Goal: Task Accomplishment & Management: Manage account settings

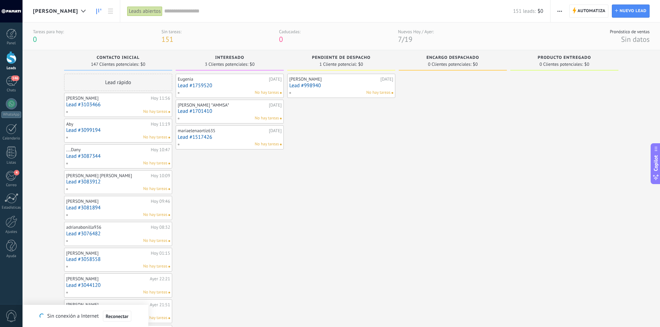
scroll to position [10, 0]
click at [119, 104] on link "Lead #3103466" at bounding box center [118, 105] width 104 height 6
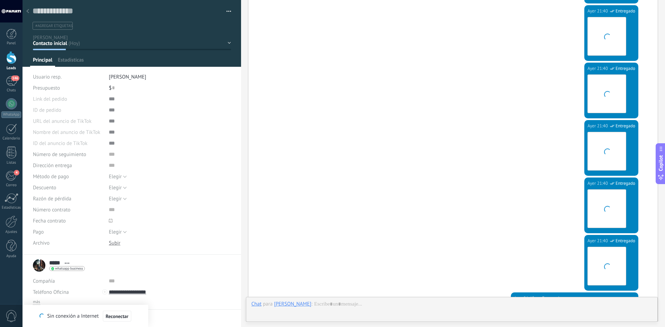
scroll to position [611, 0]
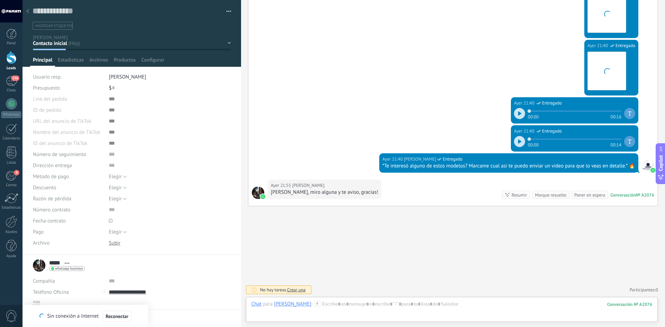
click at [28, 12] on icon at bounding box center [27, 11] width 3 height 4
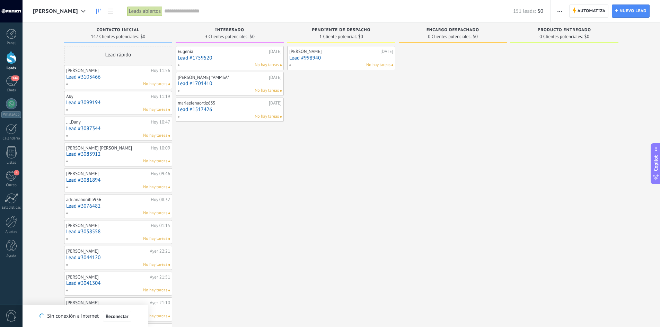
click at [121, 110] on div "No hay tareas" at bounding box center [116, 110] width 101 height 6
click at [113, 100] on link "Lead #3099194" at bounding box center [118, 103] width 104 height 6
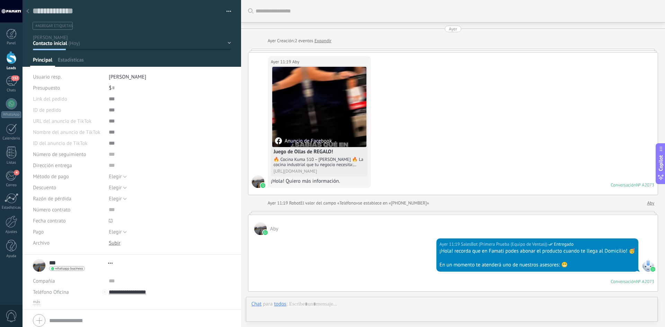
type textarea "**********"
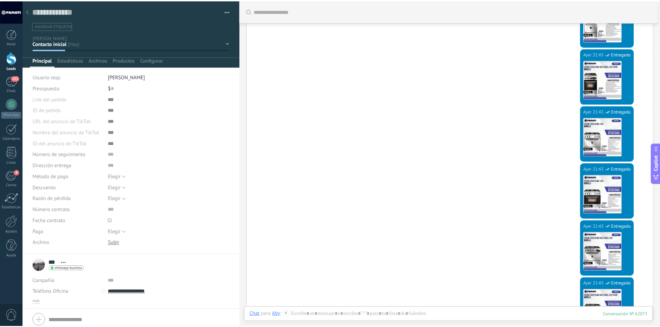
scroll to position [349, 0]
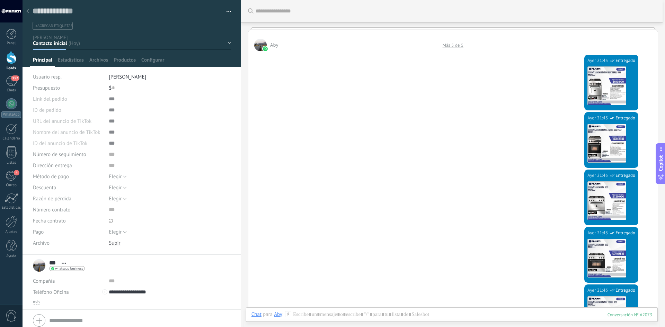
click at [29, 9] on div at bounding box center [28, 12] width 10 height 14
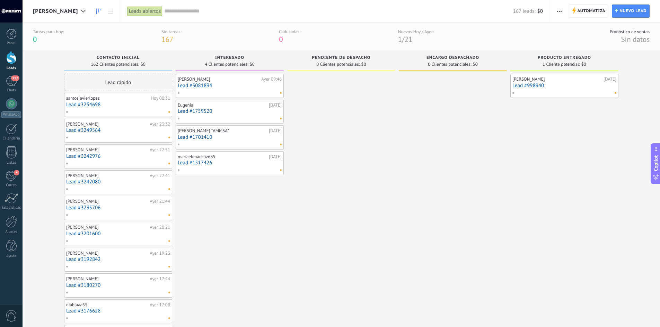
click at [11, 62] on div at bounding box center [11, 57] width 10 height 13
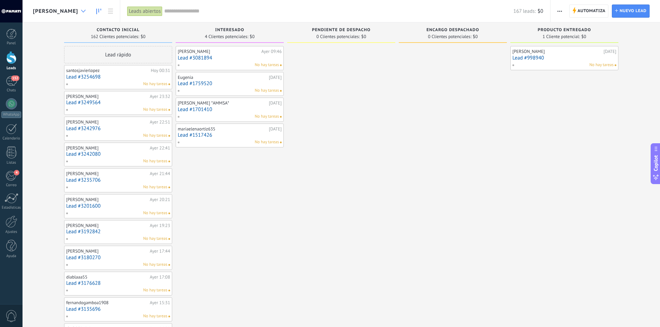
click at [78, 14] on div at bounding box center [83, 12] width 11 height 14
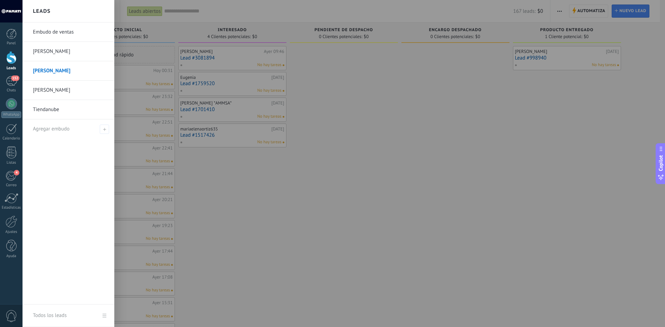
click at [62, 35] on link "Embudo de ventas" at bounding box center [70, 32] width 74 height 19
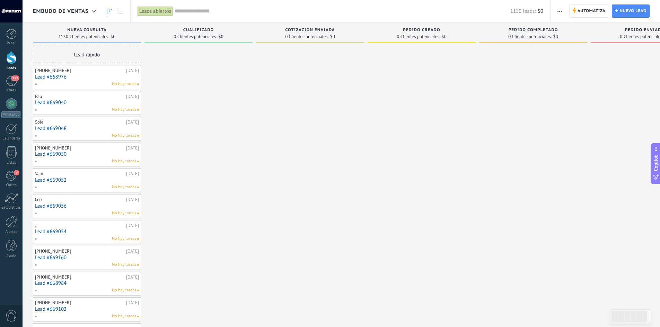
click at [85, 76] on link "Lead #668976" at bounding box center [87, 77] width 104 height 6
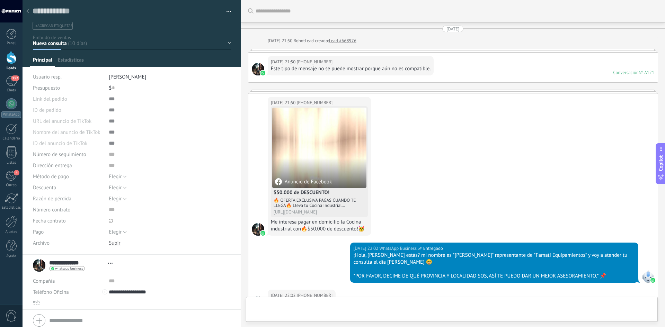
scroll to position [10, 0]
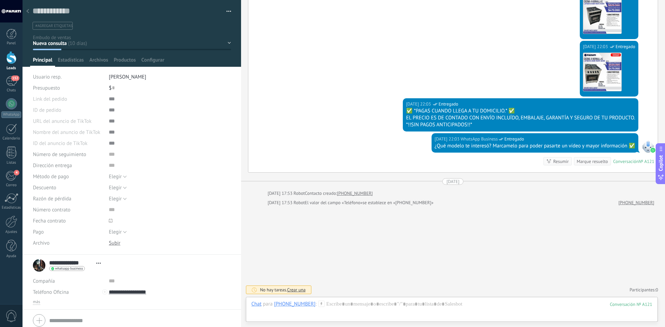
click at [28, 8] on div at bounding box center [28, 12] width 10 height 14
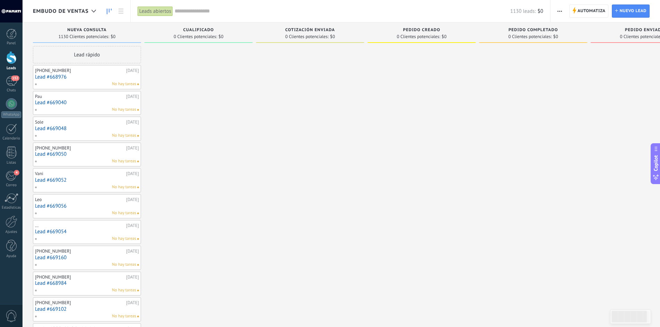
click at [76, 71] on div "[PHONE_NUMBER]" at bounding box center [79, 71] width 89 height 6
click at [83, 78] on link "Lead #668976" at bounding box center [87, 77] width 104 height 6
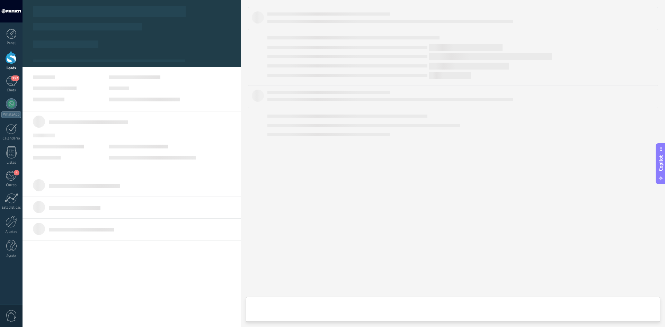
type textarea "**********"
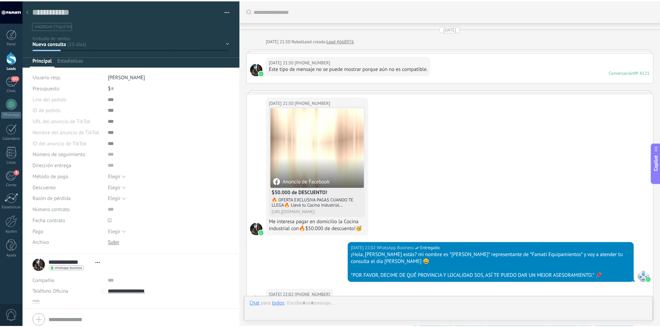
scroll to position [483, 0]
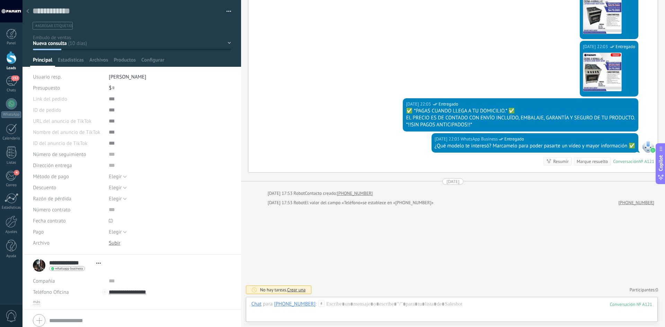
click at [0, 0] on div "Nueva consulta Cualificado Cotización enviada Pedido creado Pedido completado P…" at bounding box center [0, 0] width 0 height 0
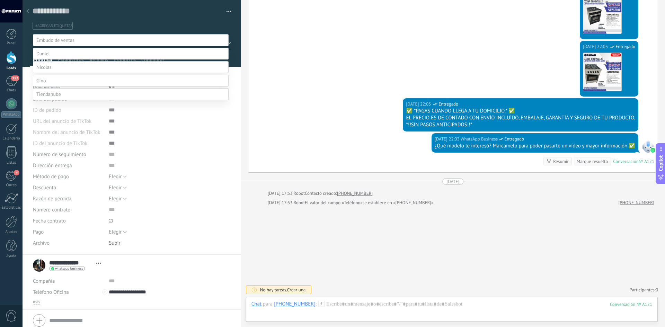
click at [28, 10] on div at bounding box center [344, 163] width 642 height 327
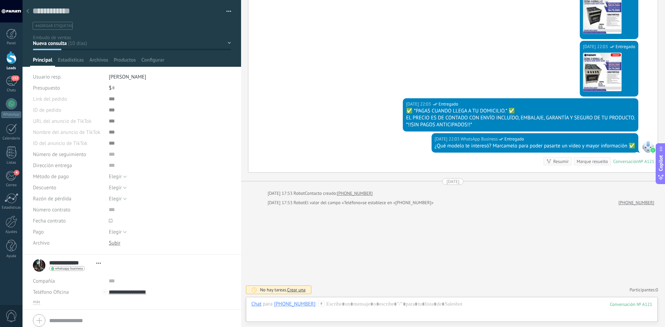
click at [28, 10] on icon at bounding box center [27, 11] width 3 height 4
